Goal: Find contact information: Find contact information

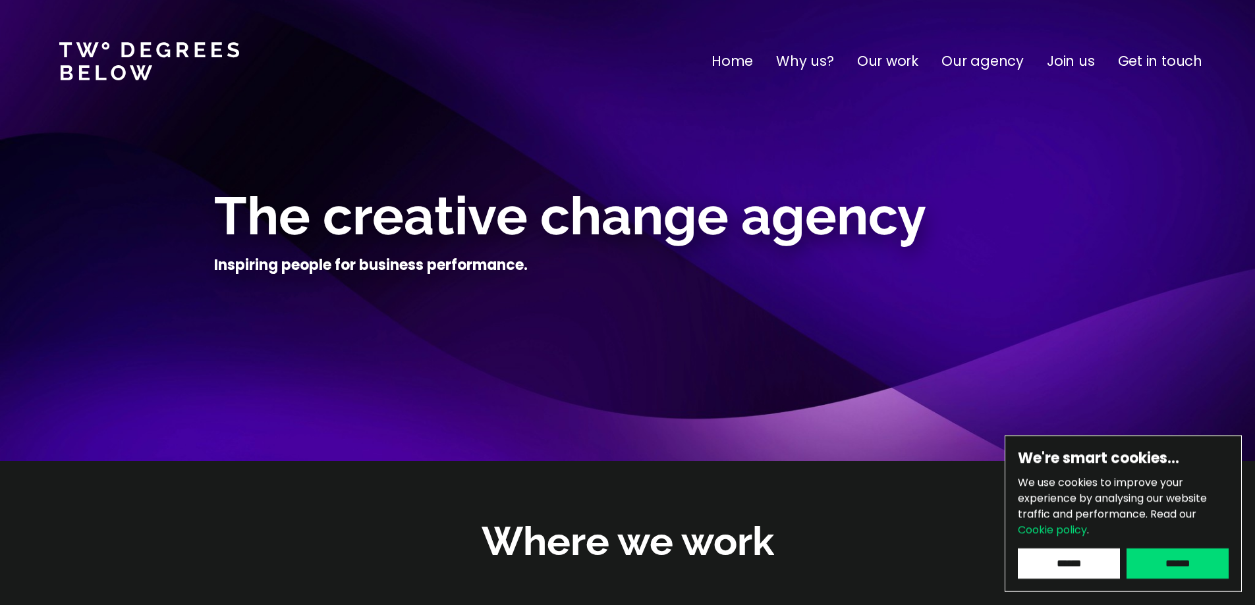
click at [1143, 60] on p "Get in touch" at bounding box center [1160, 61] width 84 height 21
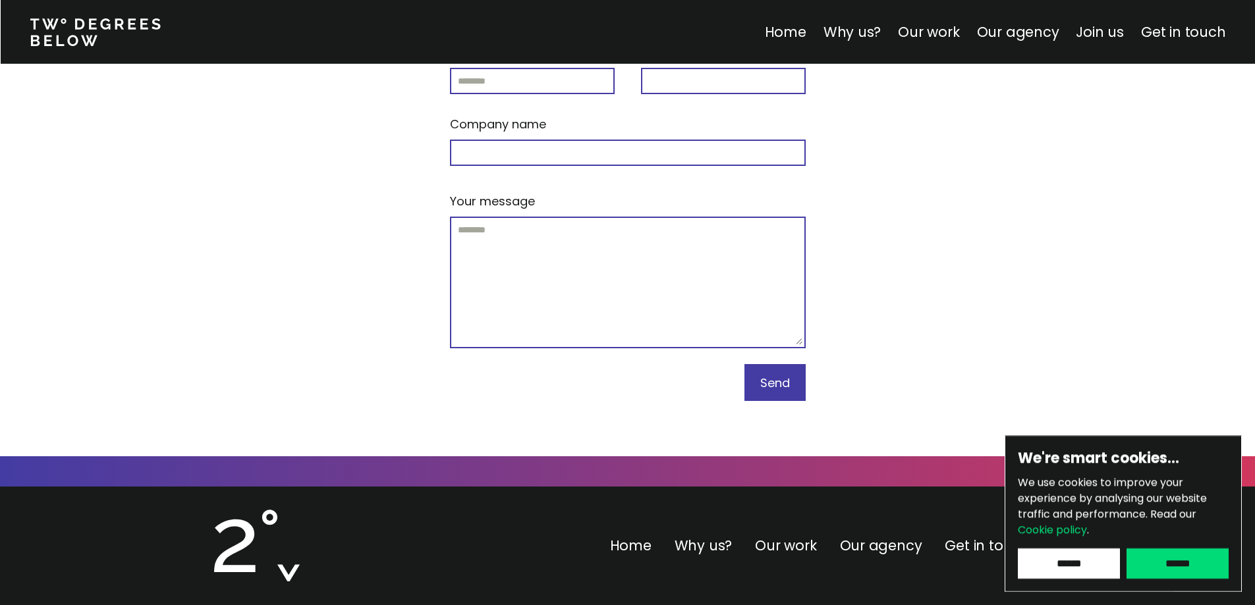
scroll to position [5625, 0]
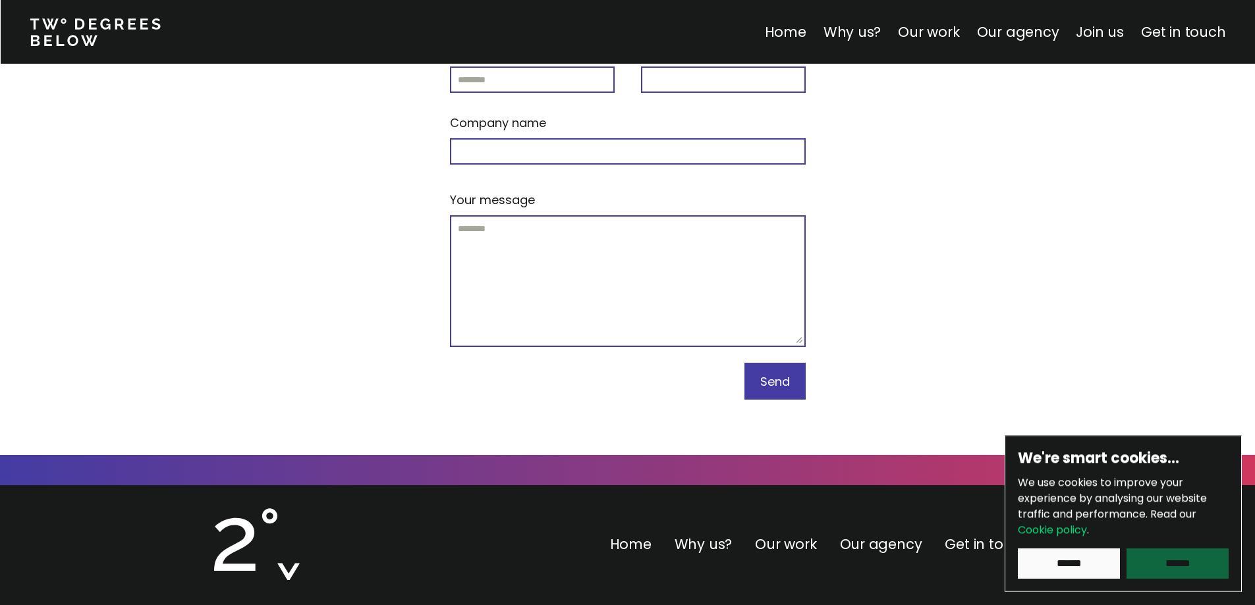
click at [1169, 564] on input "******" at bounding box center [1177, 564] width 102 height 30
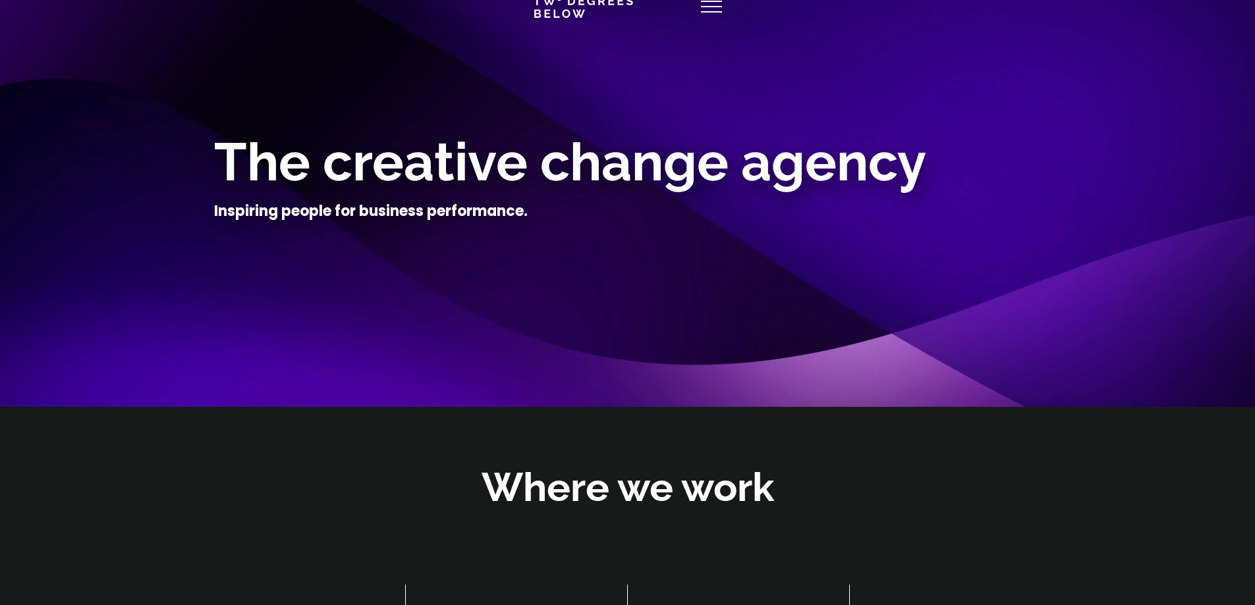
scroll to position [0, 0]
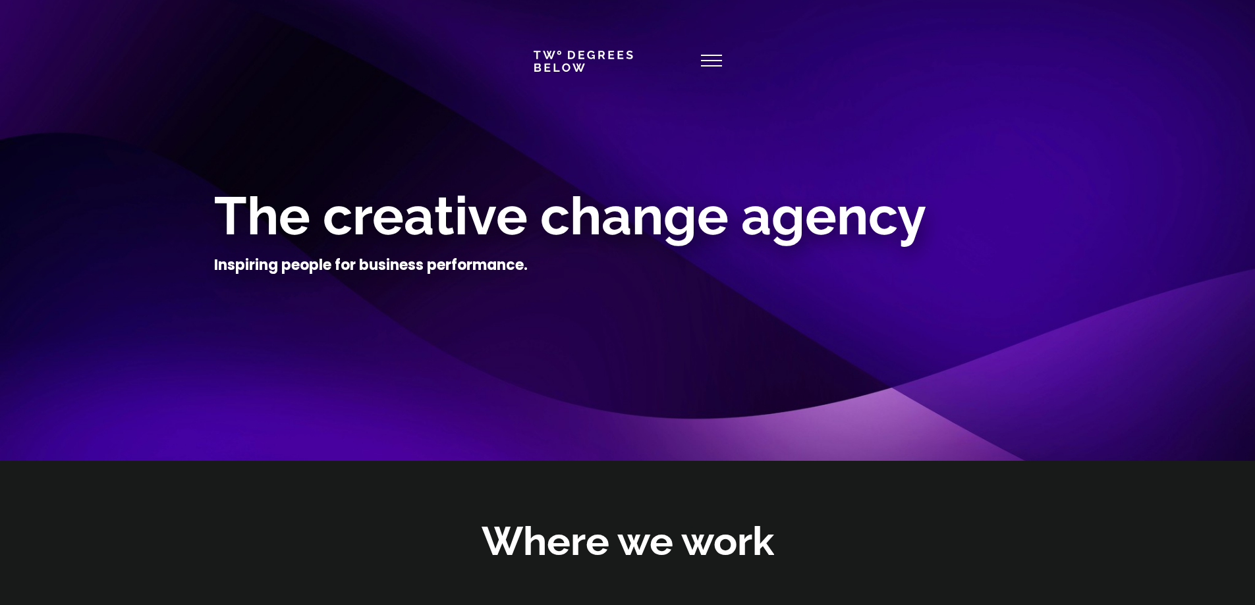
click at [715, 60] on use at bounding box center [711, 60] width 21 height 11
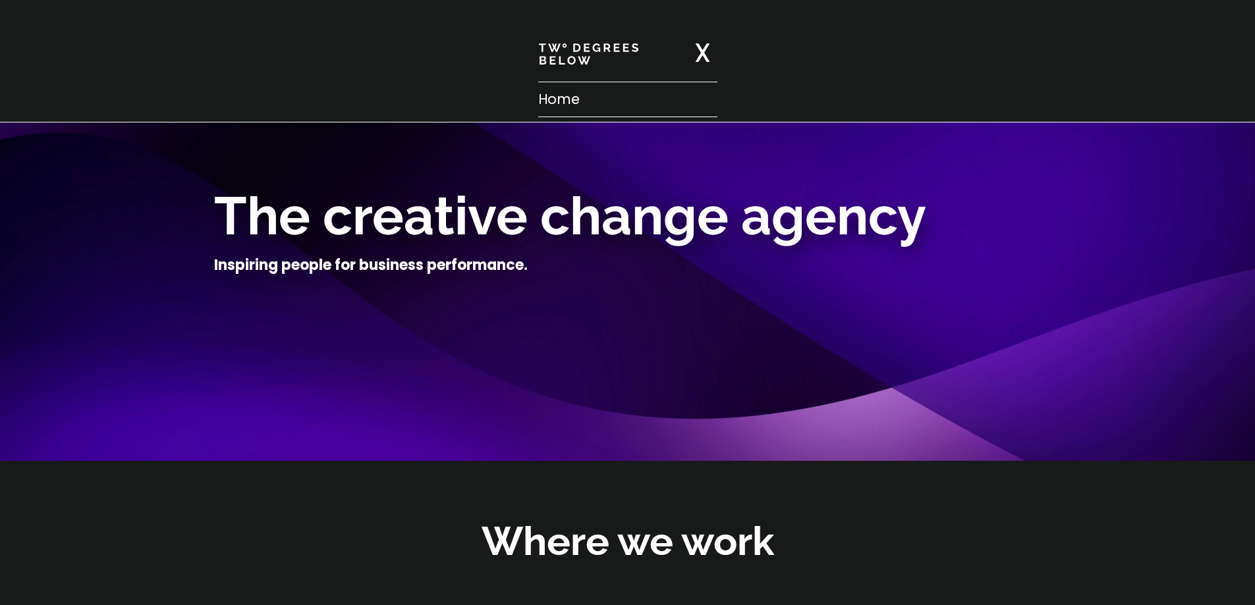
click at [557, 99] on p "Home" at bounding box center [627, 99] width 179 height 21
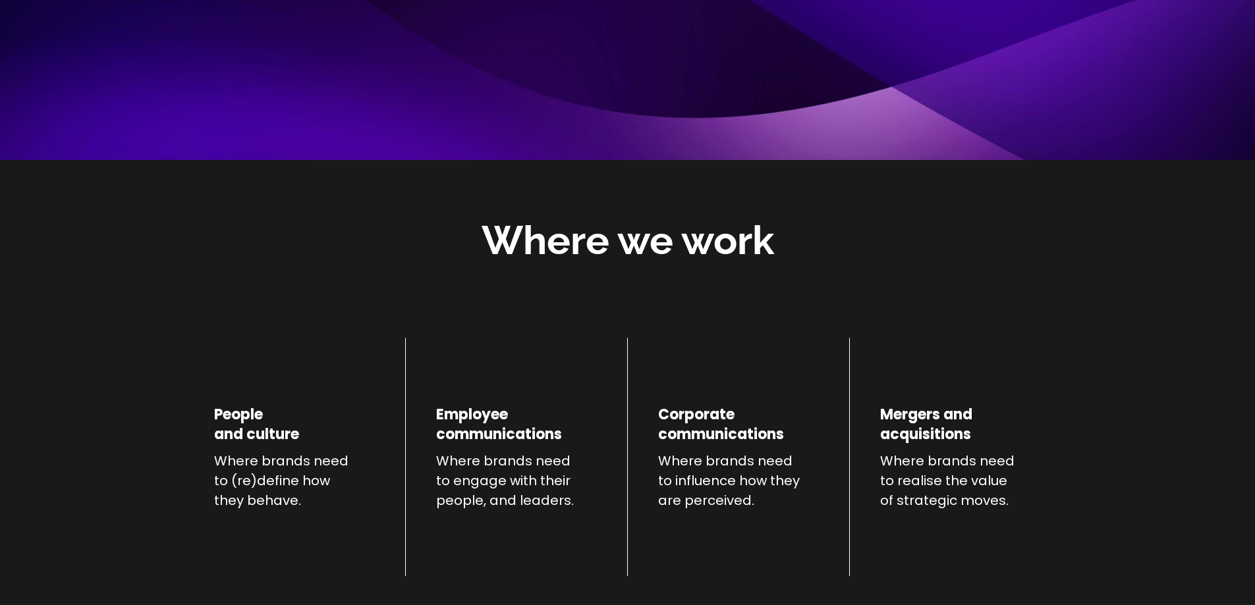
scroll to position [461, 0]
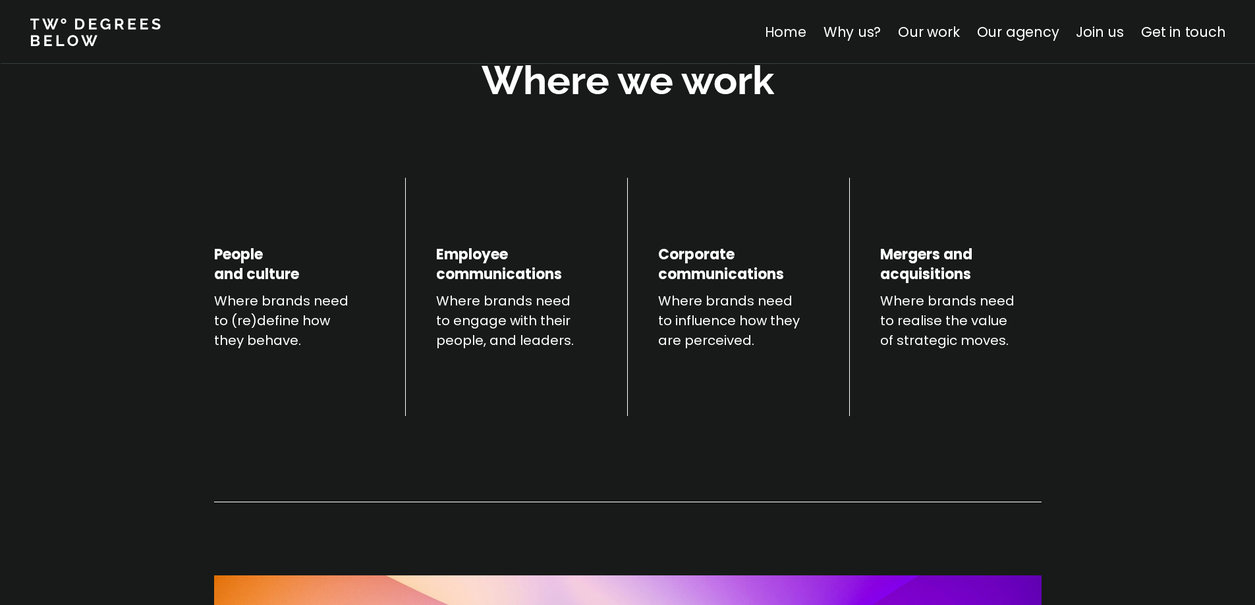
click at [806, 32] on link "Home" at bounding box center [784, 31] width 41 height 19
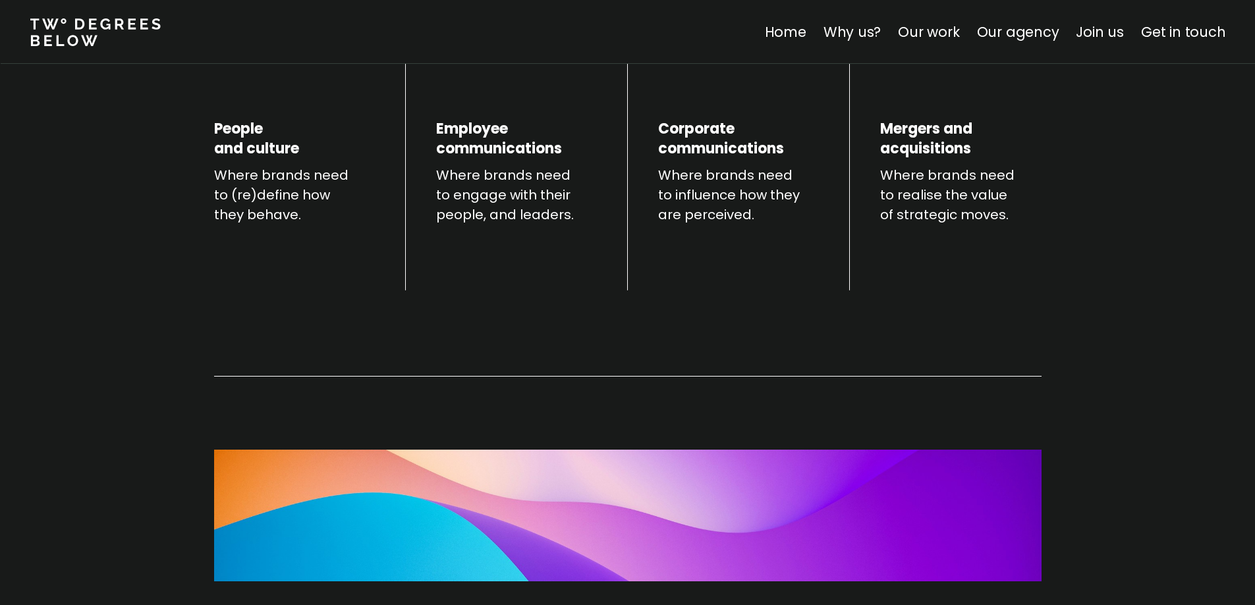
scroll to position [790, 0]
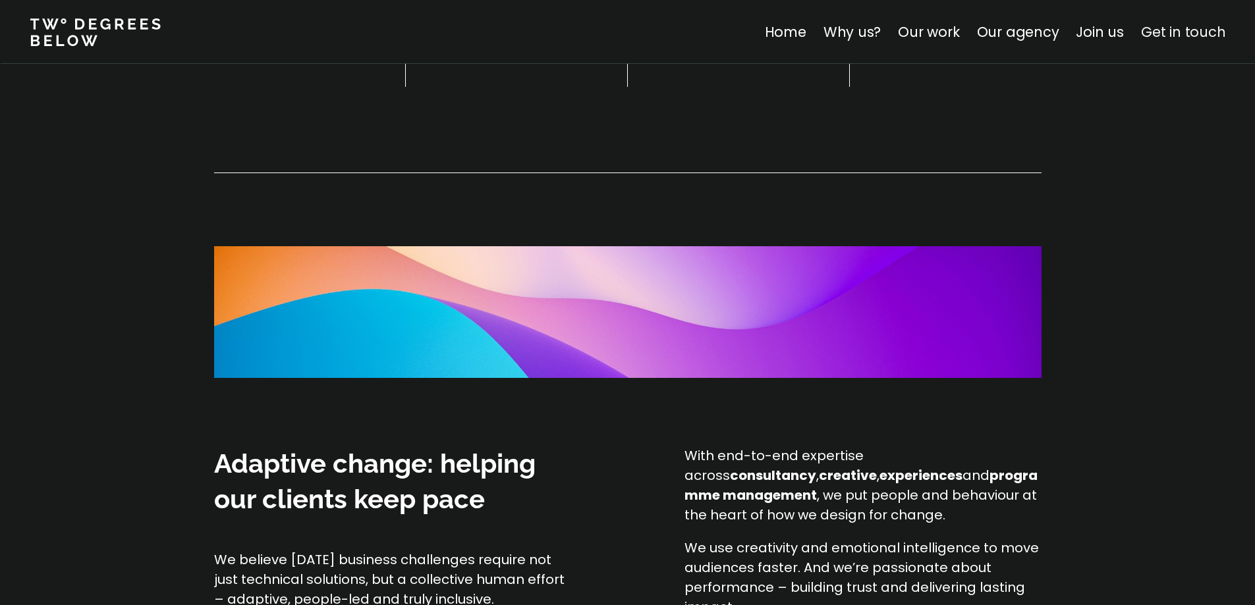
click at [1172, 32] on link "Get in touch" at bounding box center [1183, 31] width 84 height 19
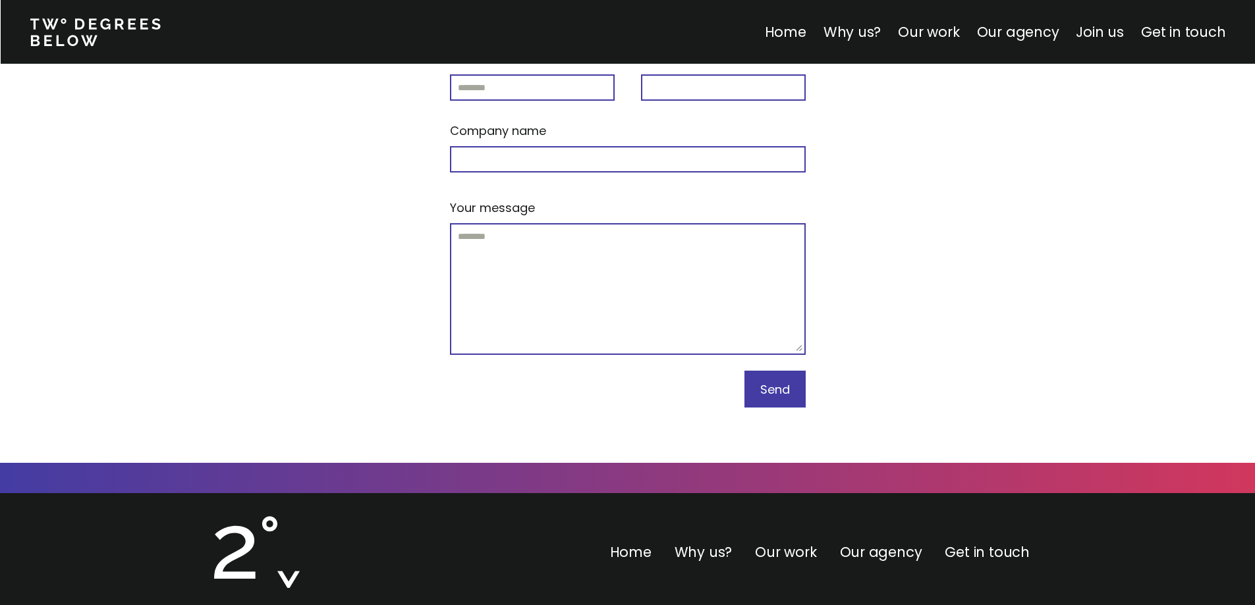
scroll to position [5625, 0]
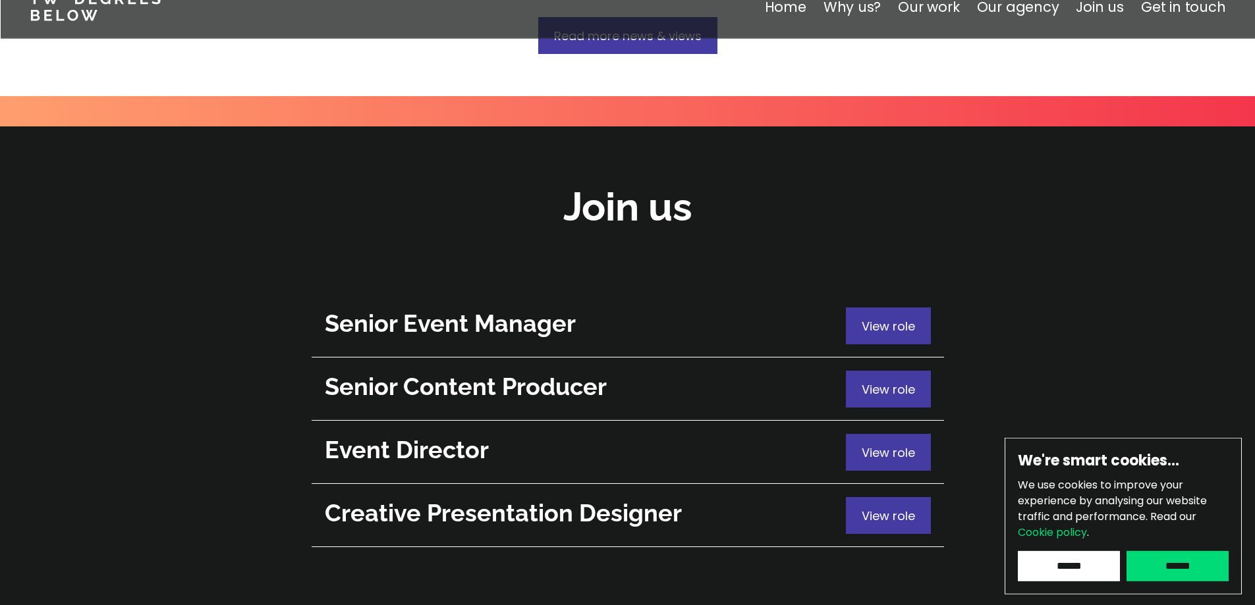
scroll to position [4674, 0]
